Goal: Task Accomplishment & Management: Use online tool/utility

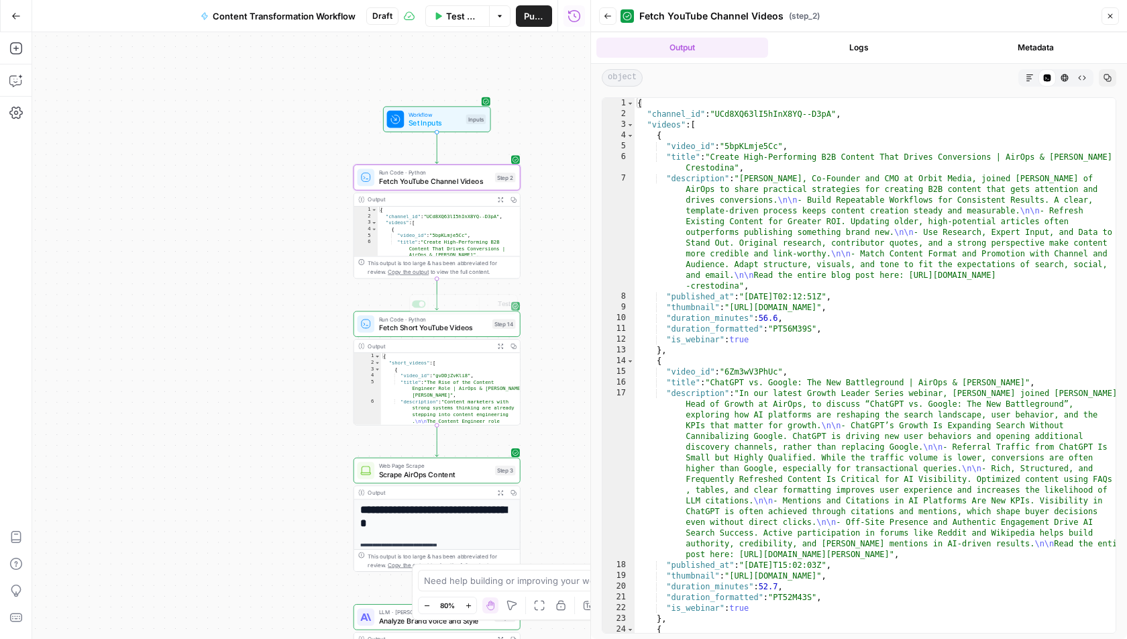
click at [270, 0] on html "A AirOpsChallenge New Home Browse Insights Opportunities Your Data Recent Grids…" at bounding box center [563, 319] width 1127 height 639
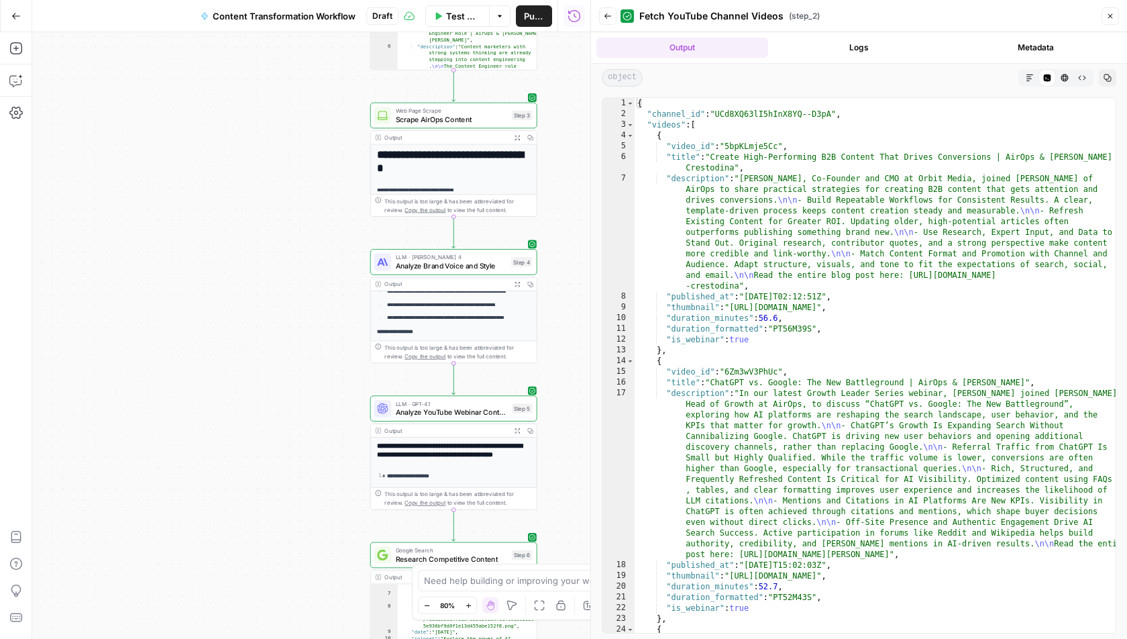
drag, startPoint x: 312, startPoint y: 384, endPoint x: 312, endPoint y: -1, distance: 384.5
click at [312, 0] on div "Go Back Content Transformation Workflow Draft Test Workflow Options Publish Run…" at bounding box center [295, 319] width 590 height 639
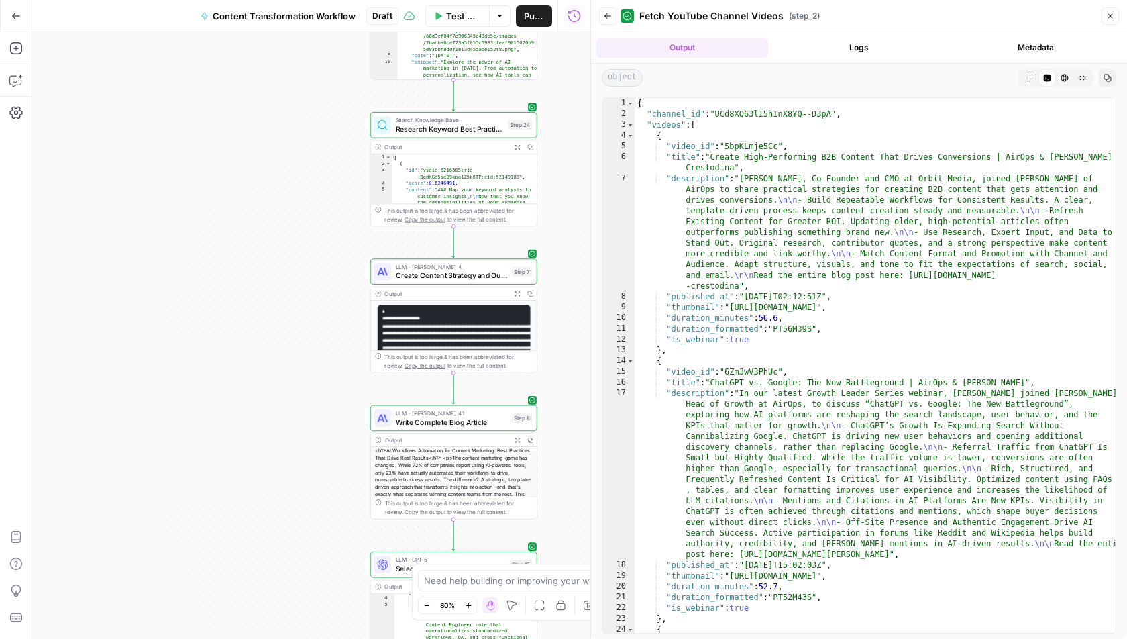
drag, startPoint x: 312, startPoint y: 254, endPoint x: 312, endPoint y: 7, distance: 246.2
click at [312, 7] on div "Go Back Content Transformation Workflow Draft Test Workflow Options Publish Run…" at bounding box center [295, 319] width 590 height 639
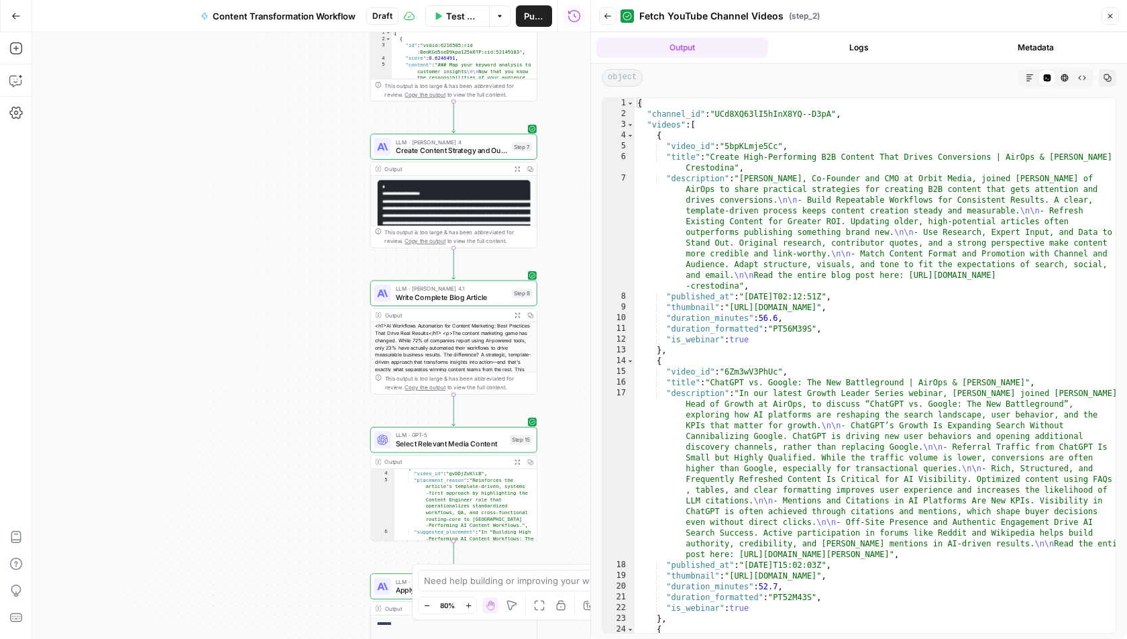
drag, startPoint x: 276, startPoint y: 386, endPoint x: 276, endPoint y: 109, distance: 277.1
click at [276, 109] on div "Workflow Set Inputs Inputs Run Code · Python Fetch YouTube Channel Videos Step …" at bounding box center [311, 335] width 558 height 607
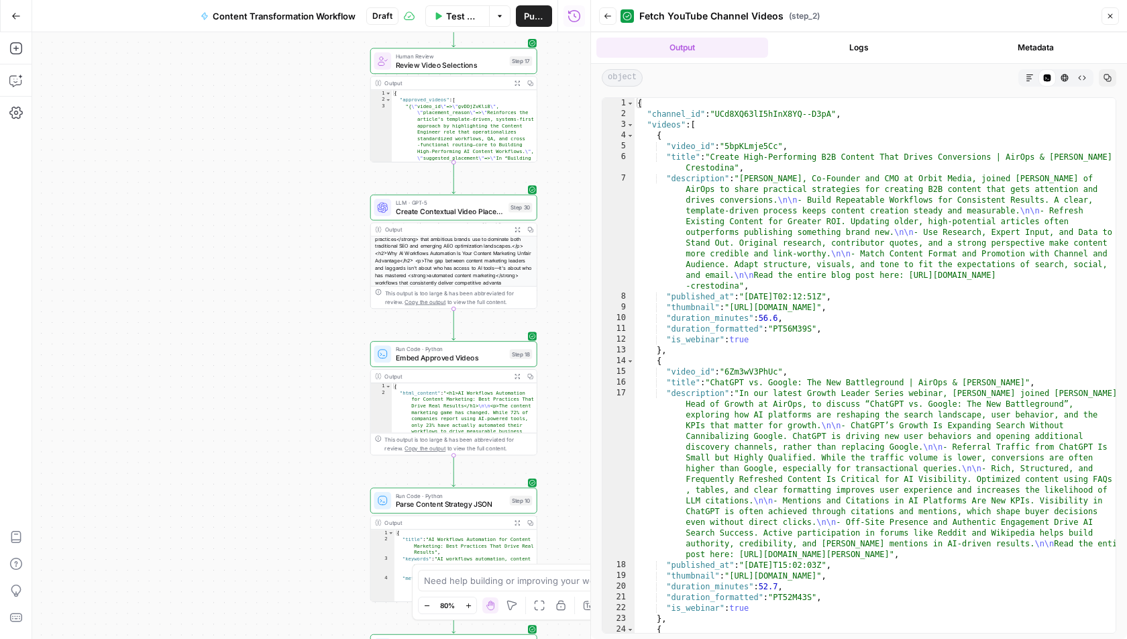
drag, startPoint x: 294, startPoint y: 417, endPoint x: 294, endPoint y: 21, distance: 396.5
click at [294, 21] on div "Go Back Content Transformation Workflow Draft Test Workflow Options Publish Run…" at bounding box center [295, 319] width 590 height 639
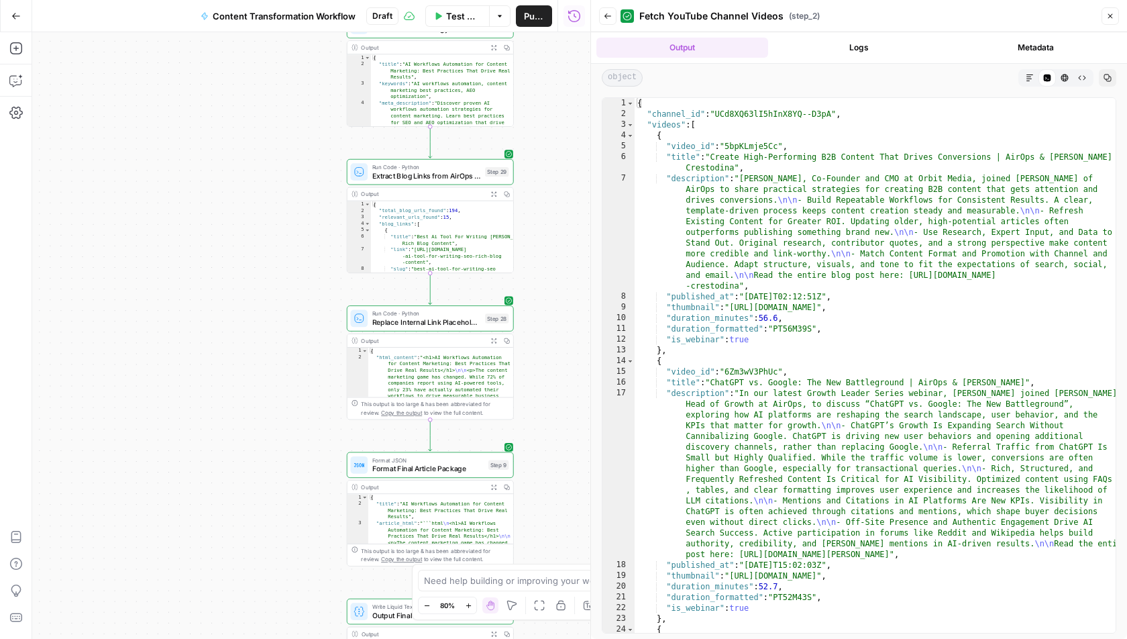
drag, startPoint x: 301, startPoint y: 413, endPoint x: 278, endPoint y: -61, distance: 474.3
click at [278, 0] on html "A AirOpsChallenge New Home Browse Insights Opportunities Your Data Recent Grids…" at bounding box center [563, 319] width 1127 height 639
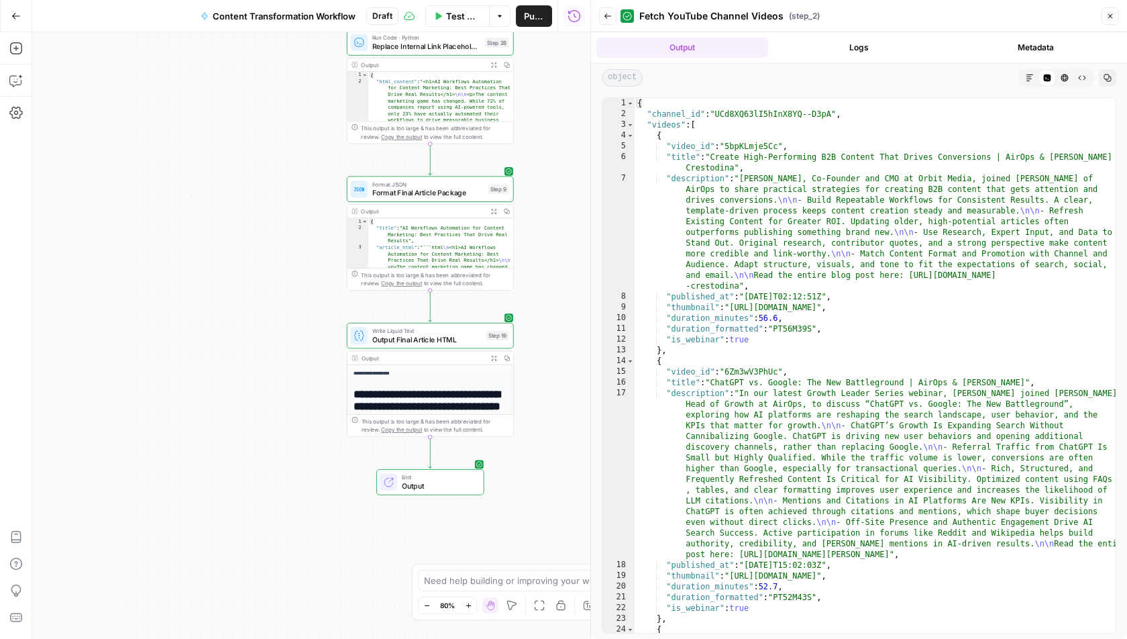
drag, startPoint x: 325, startPoint y: 368, endPoint x: 325, endPoint y: 93, distance: 275.1
click at [325, 91] on div "Workflow Set Inputs Inputs Run Code · Python Fetch YouTube Channel Videos Step …" at bounding box center [311, 335] width 558 height 607
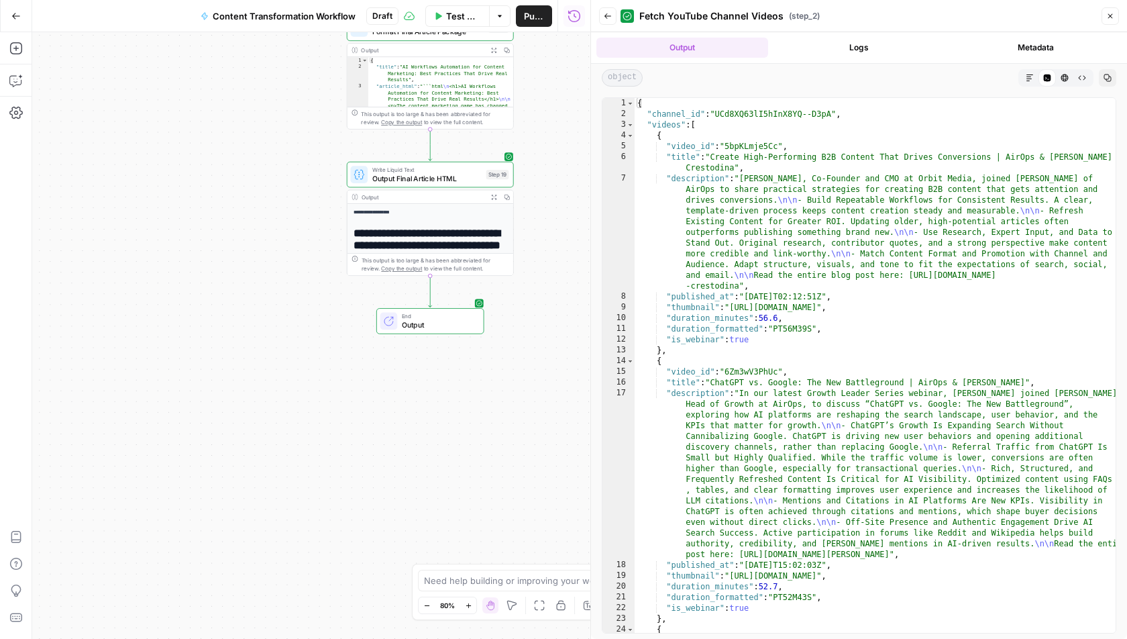
drag, startPoint x: 308, startPoint y: 324, endPoint x: 308, endPoint y: 164, distance: 160.4
click at [308, 164] on div "Workflow Set Inputs Inputs Run Code · Python Fetch YouTube Channel Videos Step …" at bounding box center [311, 335] width 558 height 607
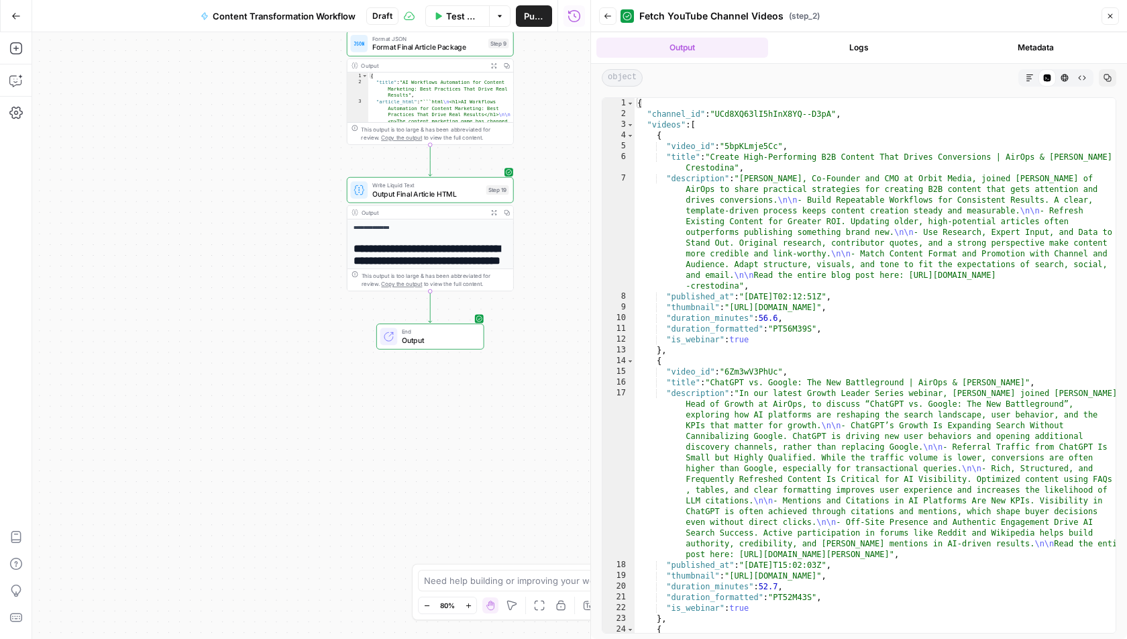
drag, startPoint x: 334, startPoint y: 125, endPoint x: 334, endPoint y: 638, distance: 512.6
click at [334, 638] on div "Workflow Set Inputs Inputs Run Code · Python Fetch YouTube Channel Videos Step …" at bounding box center [311, 335] width 558 height 607
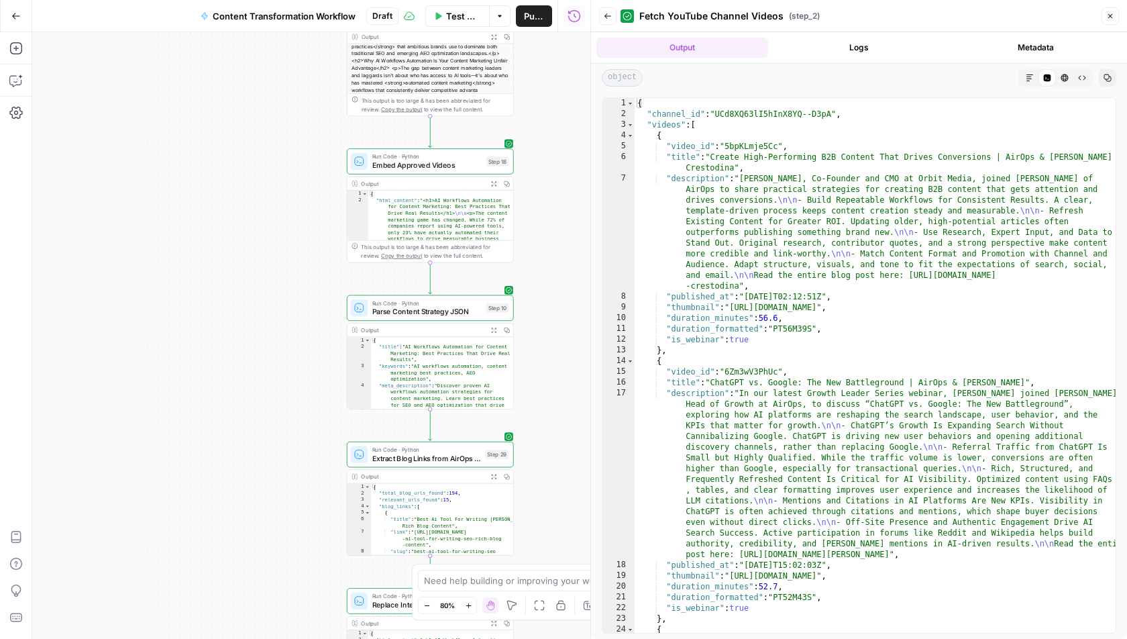
drag, startPoint x: 297, startPoint y: 201, endPoint x: 295, endPoint y: 427, distance: 226.1
click at [295, 427] on div "Workflow Set Inputs Inputs Run Code · Python Fetch YouTube Channel Videos Step …" at bounding box center [311, 335] width 558 height 607
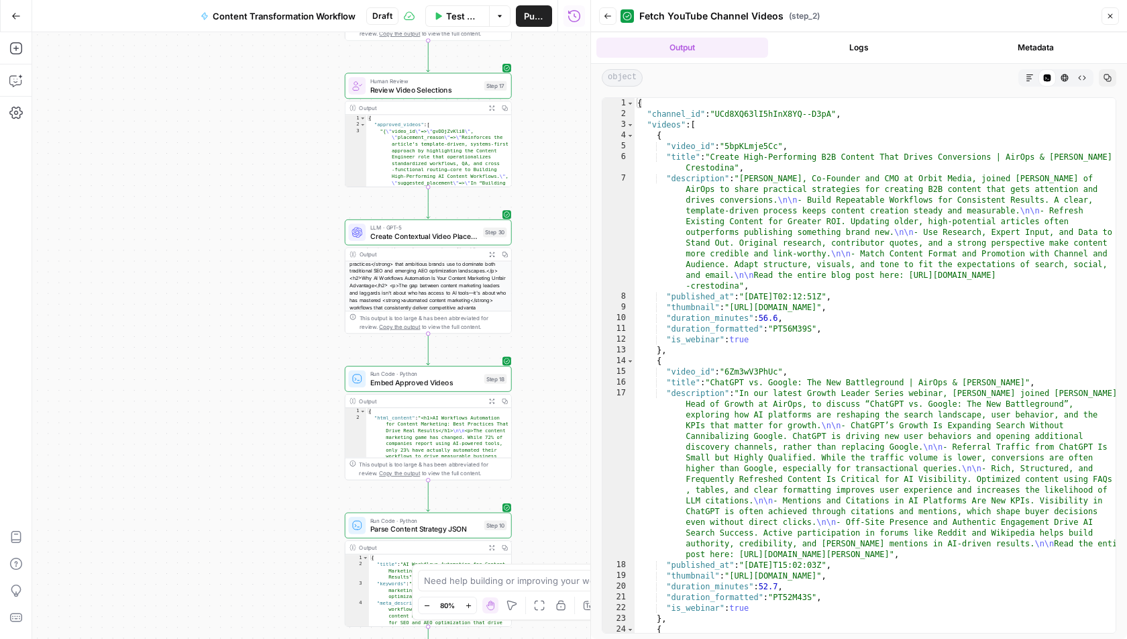
drag, startPoint x: 286, startPoint y: 121, endPoint x: 286, endPoint y: 439, distance: 318.0
click at [286, 439] on div "Workflow Set Inputs Inputs Run Code · Python Fetch YouTube Channel Videos Step …" at bounding box center [311, 335] width 558 height 607
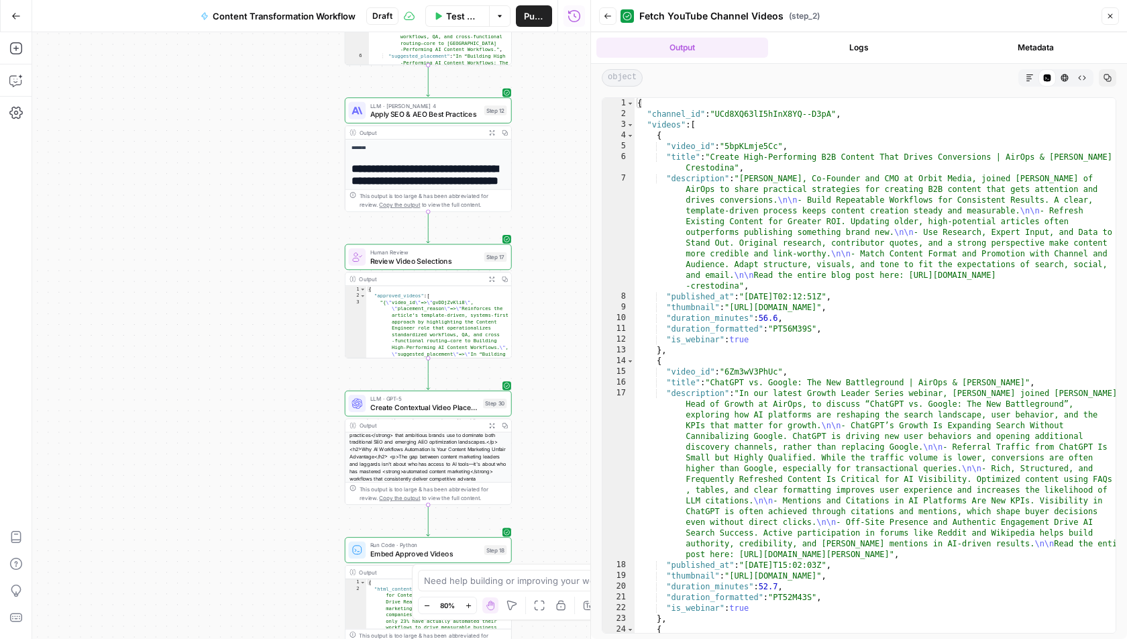
drag, startPoint x: 286, startPoint y: 264, endPoint x: 286, endPoint y: 480, distance: 216.1
click at [286, 480] on div "Workflow Set Inputs Inputs Run Code · Python Fetch YouTube Channel Videos Step …" at bounding box center [311, 335] width 558 height 607
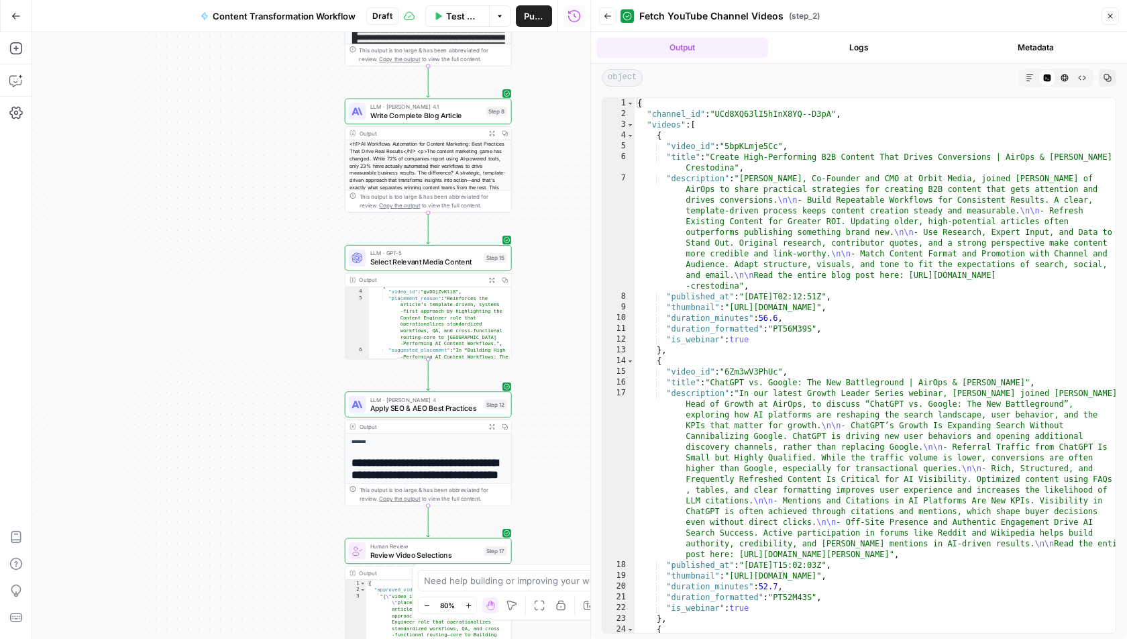
drag, startPoint x: 286, startPoint y: 169, endPoint x: 286, endPoint y: 404, distance: 234.8
click at [286, 404] on div "Workflow Set Inputs Inputs Run Code · Python Fetch YouTube Channel Videos Step …" at bounding box center [311, 335] width 558 height 607
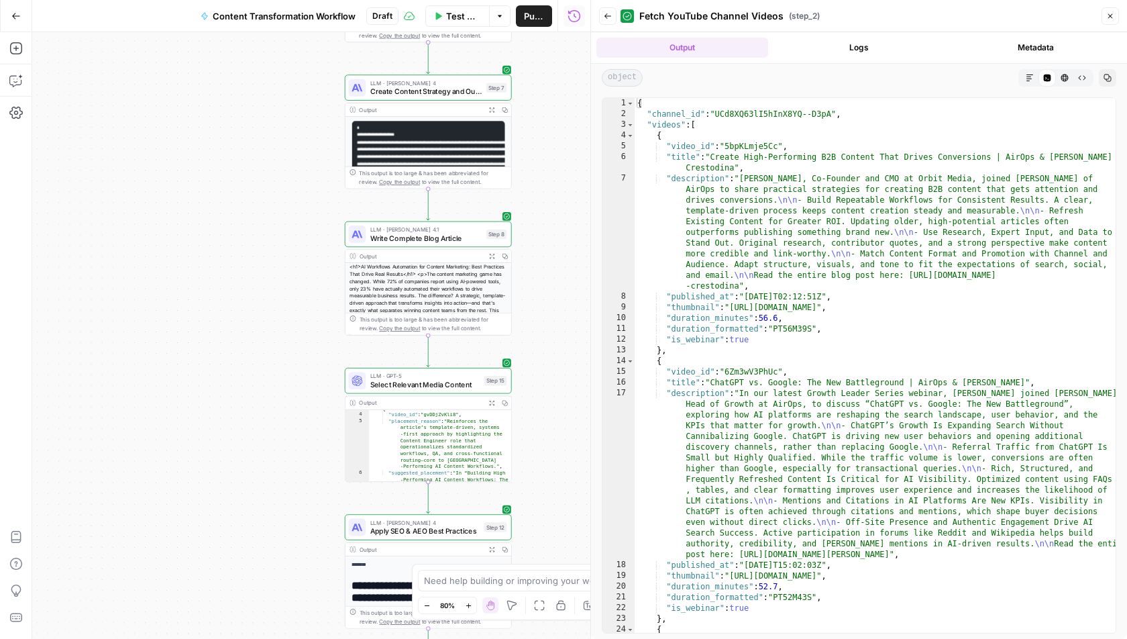
drag, startPoint x: 297, startPoint y: 134, endPoint x: 297, endPoint y: 483, distance: 349.6
click at [297, 483] on div "Workflow Set Inputs Inputs Run Code · Python Fetch YouTube Channel Videos Step …" at bounding box center [311, 335] width 558 height 607
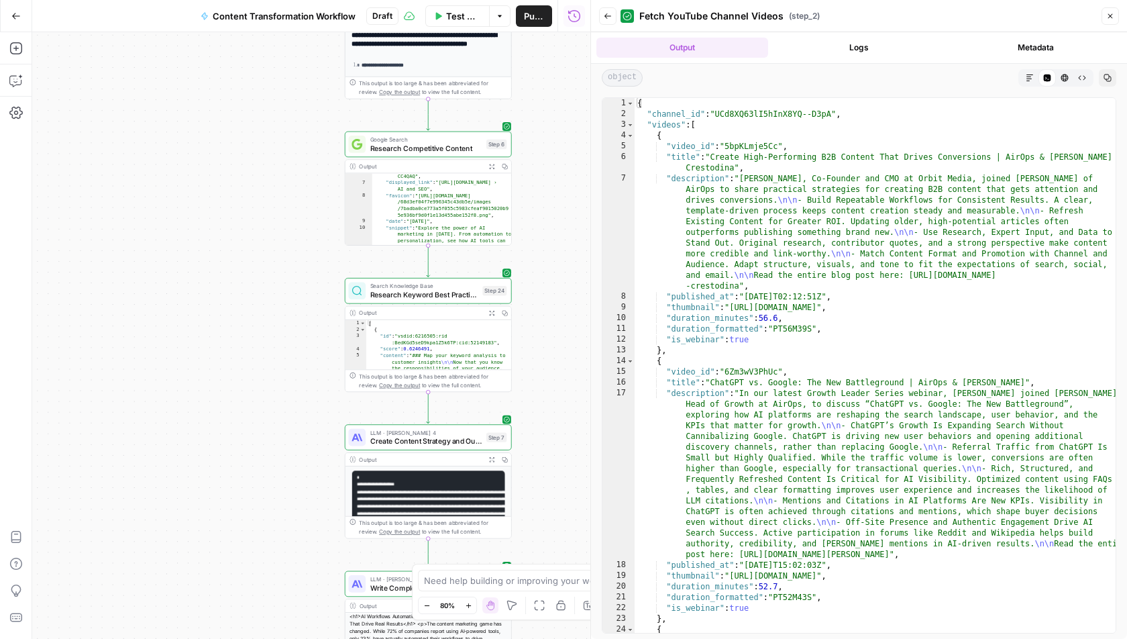
click at [294, 91] on div "Workflow Set Inputs Inputs Run Code · Python Fetch YouTube Channel Videos Step …" at bounding box center [311, 335] width 558 height 607
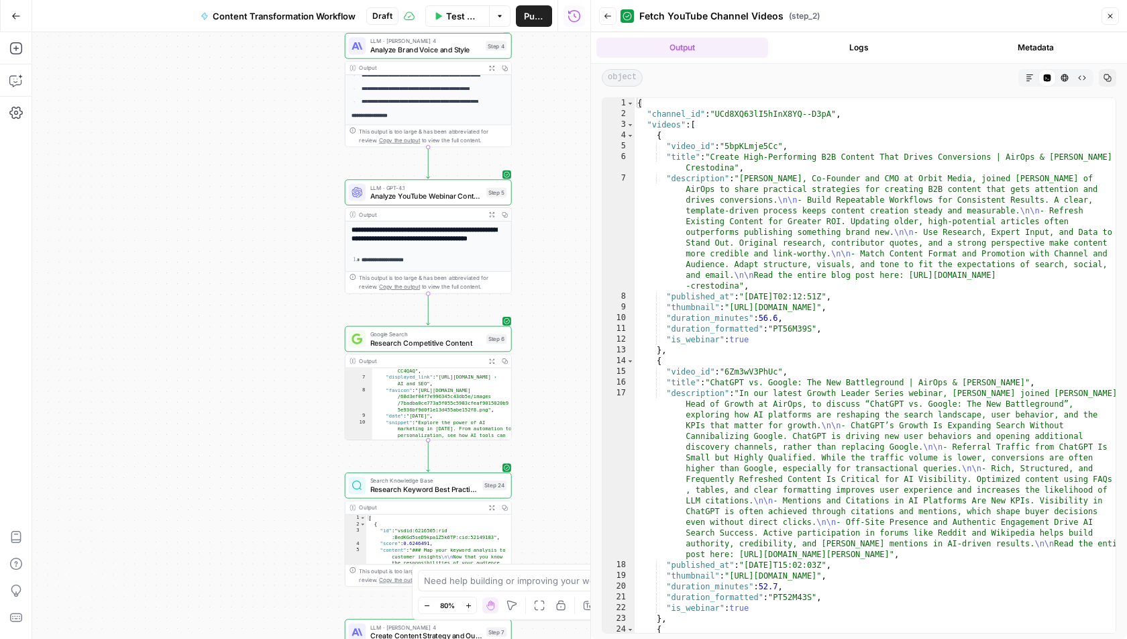
drag, startPoint x: 294, startPoint y: 91, endPoint x: 294, endPoint y: 311, distance: 220.1
click at [294, 311] on div "Workflow Set Inputs Inputs Run Code · Python Fetch YouTube Channel Videos Step …" at bounding box center [311, 335] width 558 height 607
